Goal: Information Seeking & Learning: Understand process/instructions

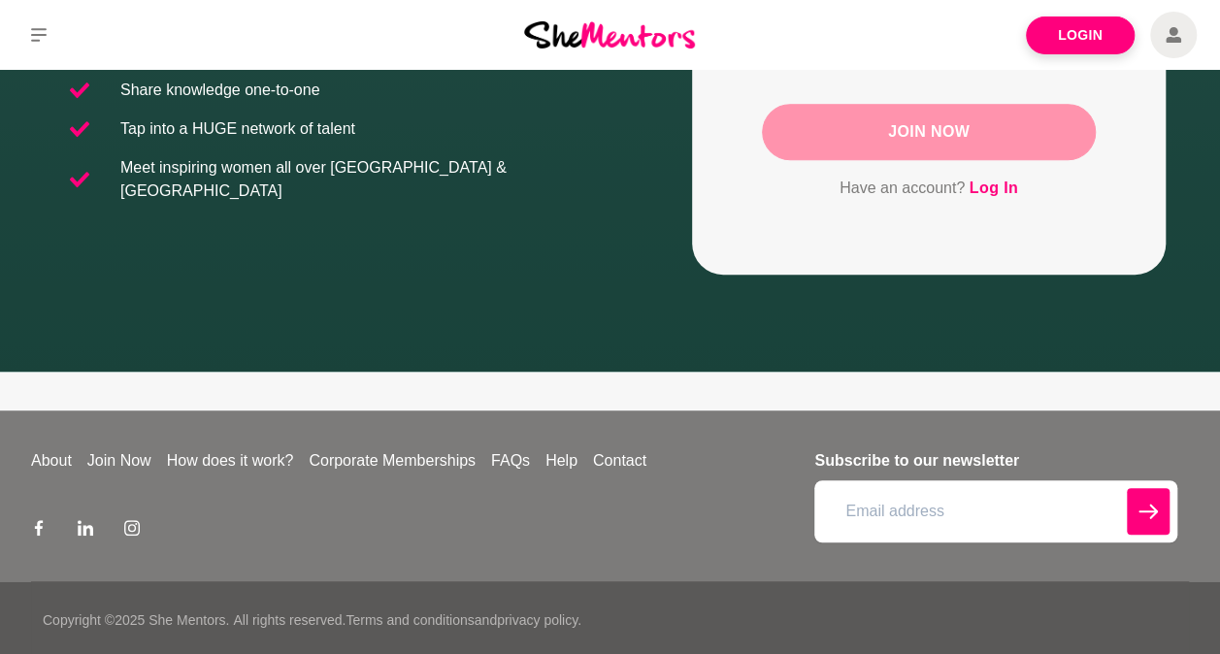
scroll to position [411, 0]
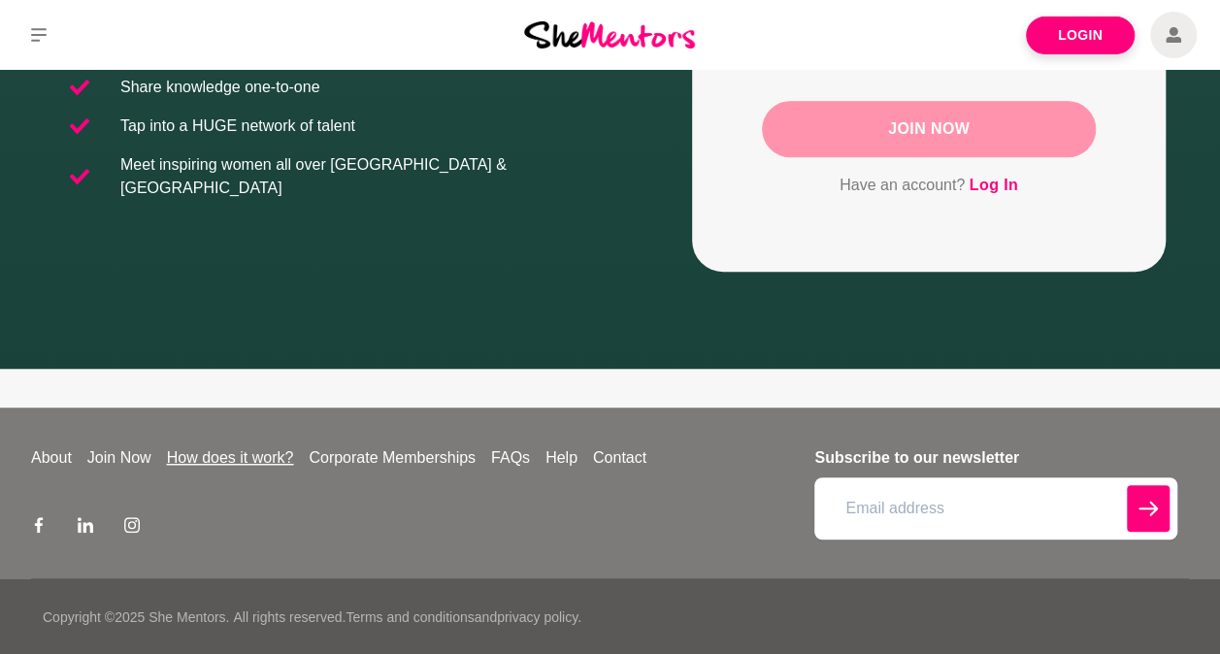
click at [208, 462] on link "How does it work?" at bounding box center [230, 457] width 143 height 23
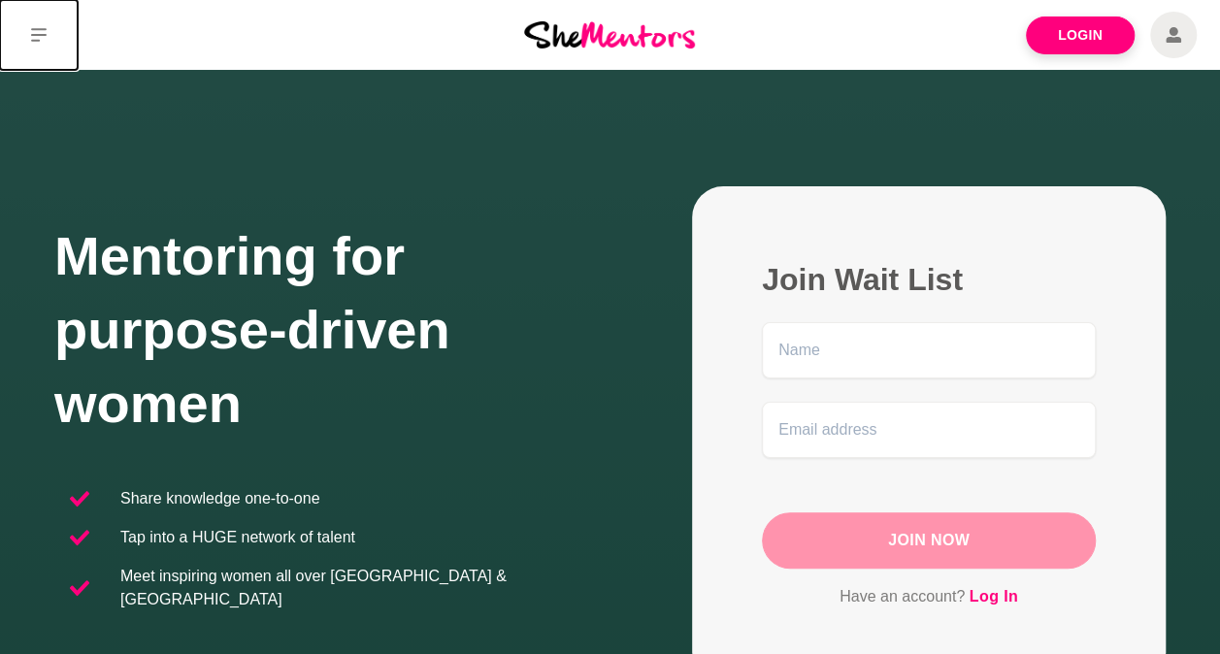
click at [38, 40] on icon at bounding box center [39, 35] width 16 height 14
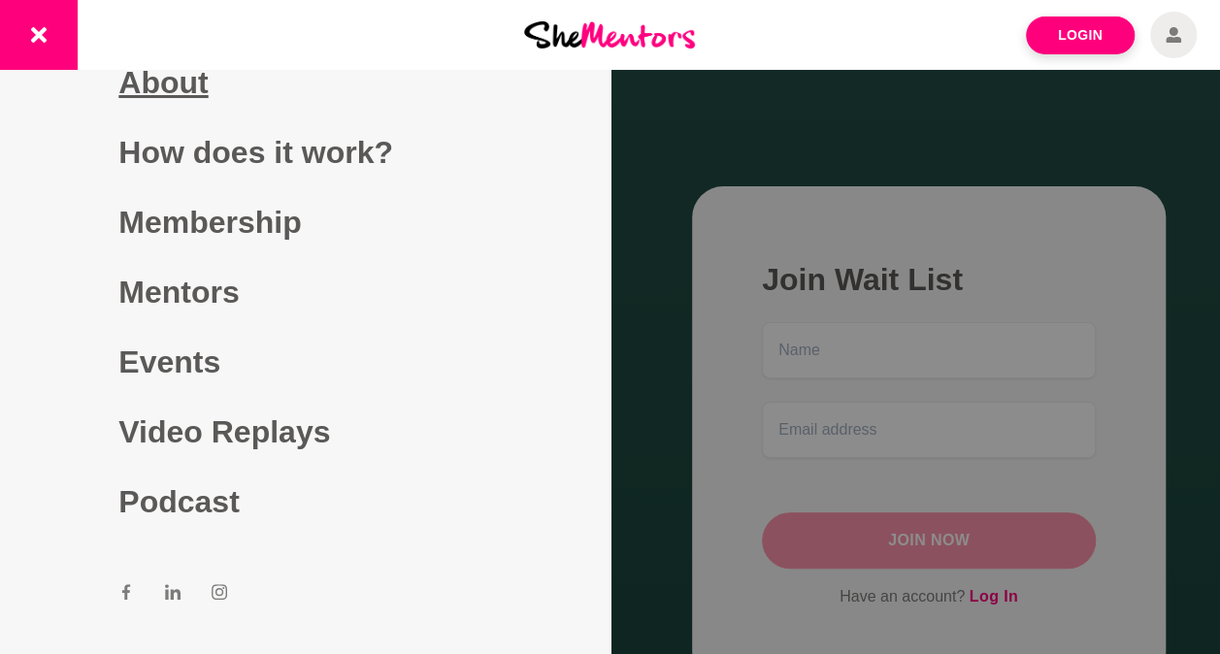
click at [167, 85] on link "About" at bounding box center [304, 83] width 373 height 70
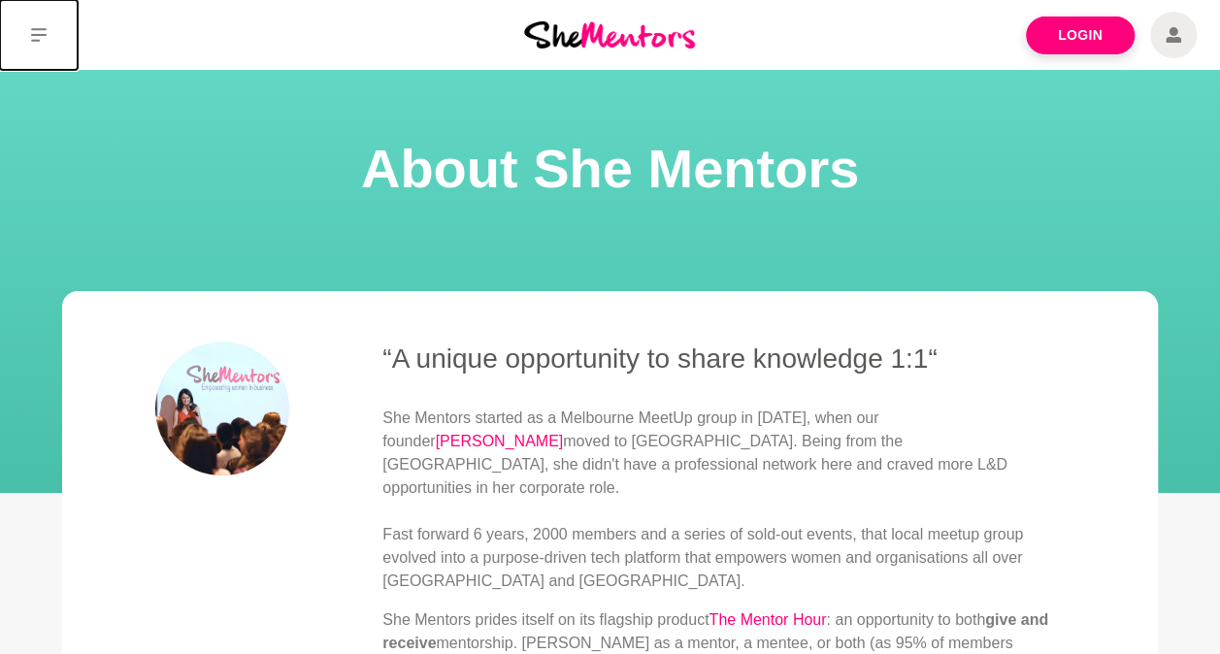
click at [44, 46] on button at bounding box center [39, 35] width 78 height 70
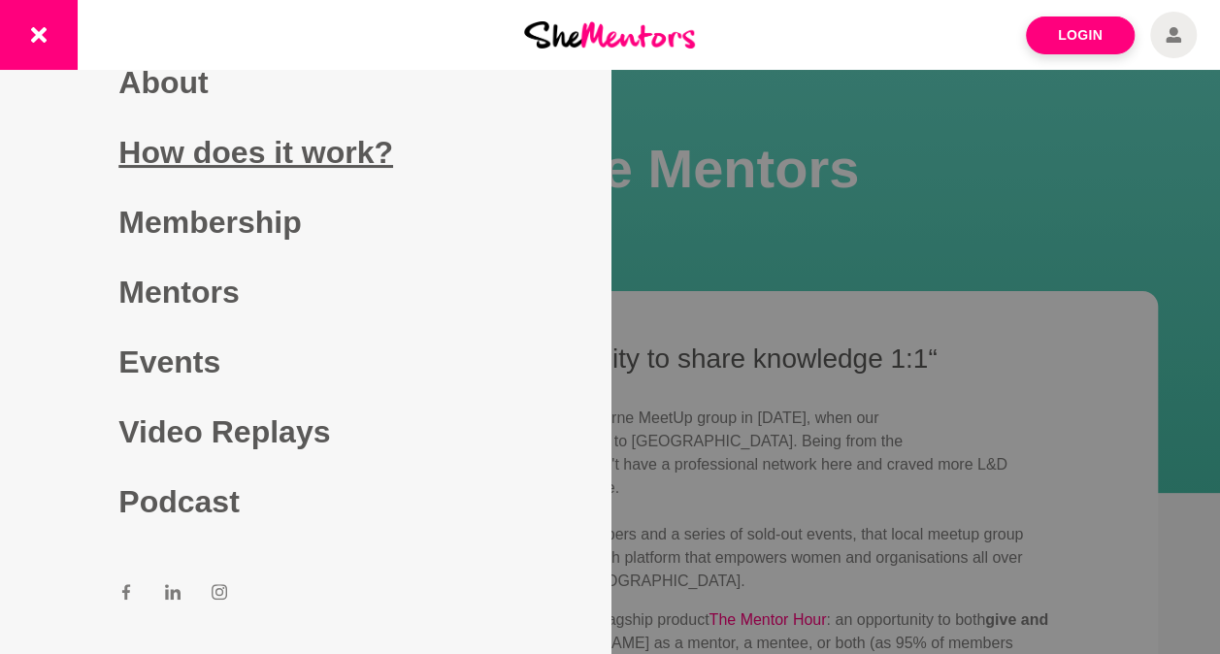
click at [200, 153] on link "How does it work?" at bounding box center [304, 152] width 373 height 70
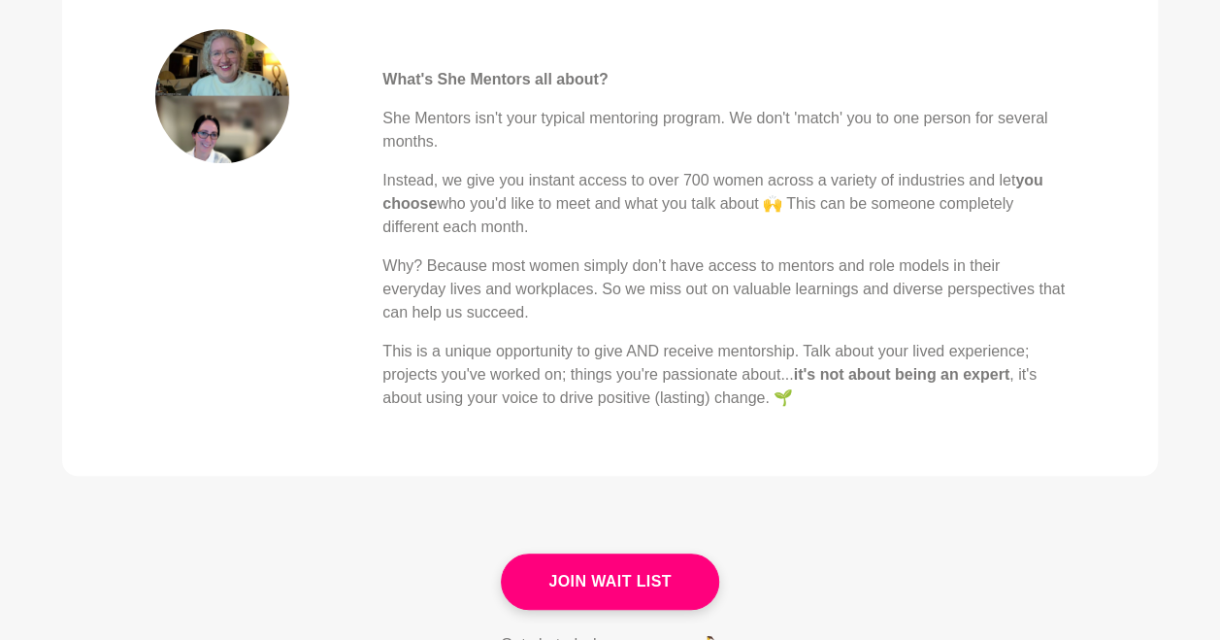
scroll to position [873, 0]
